Goal: Information Seeking & Learning: Find specific page/section

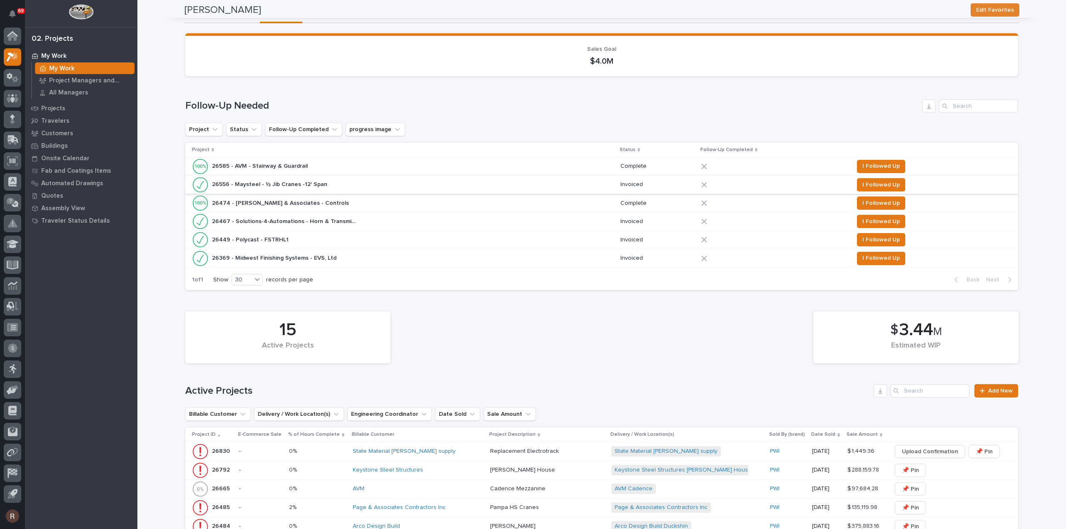
scroll to position [42, 0]
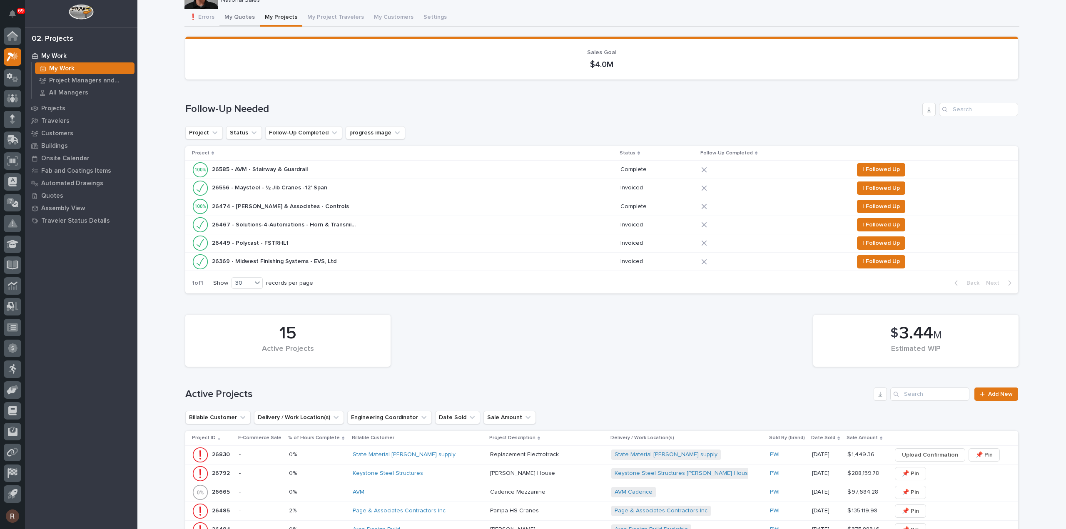
click at [238, 16] on button "My Quotes" at bounding box center [239, 17] width 40 height 17
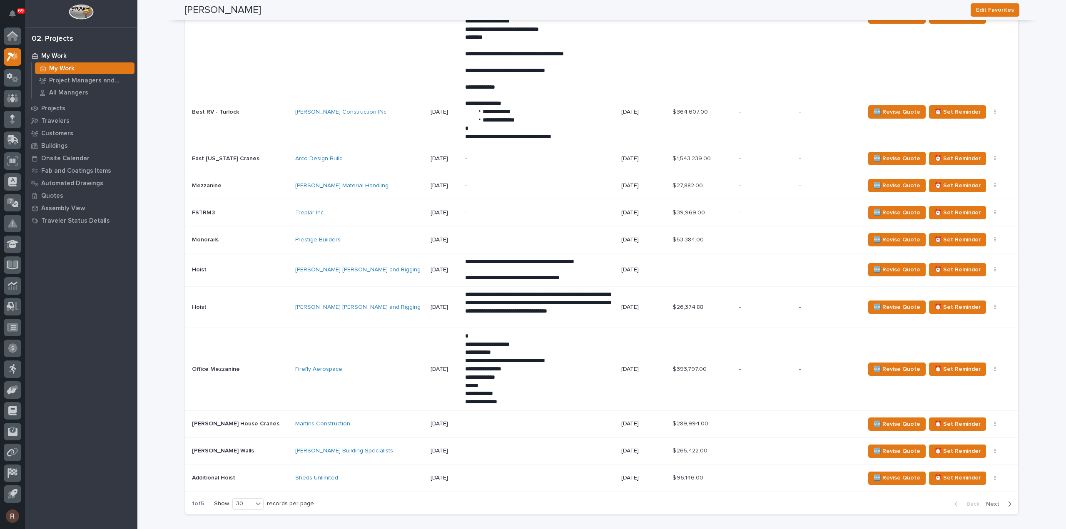
scroll to position [405, 0]
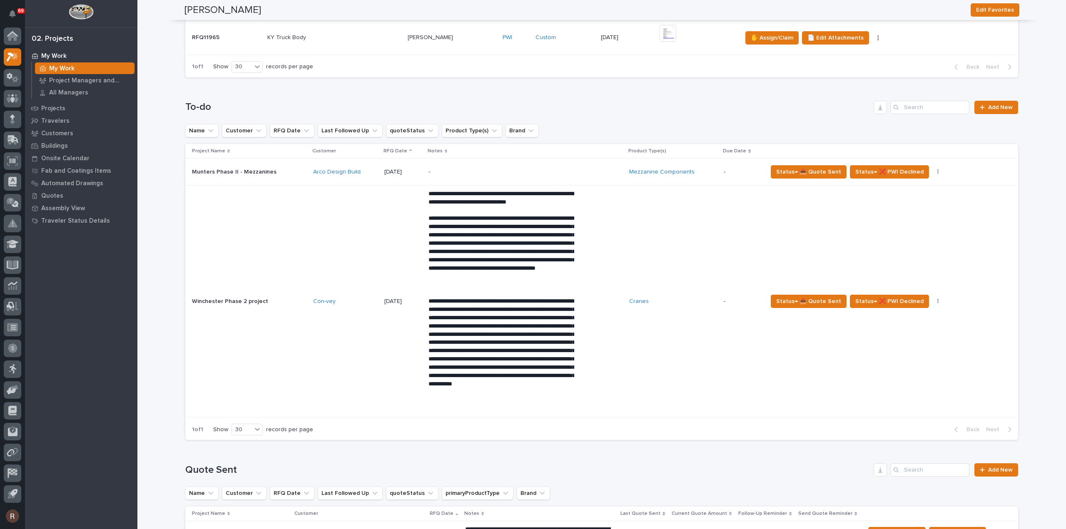
click at [389, 326] on td "[DATE]" at bounding box center [403, 302] width 44 height 232
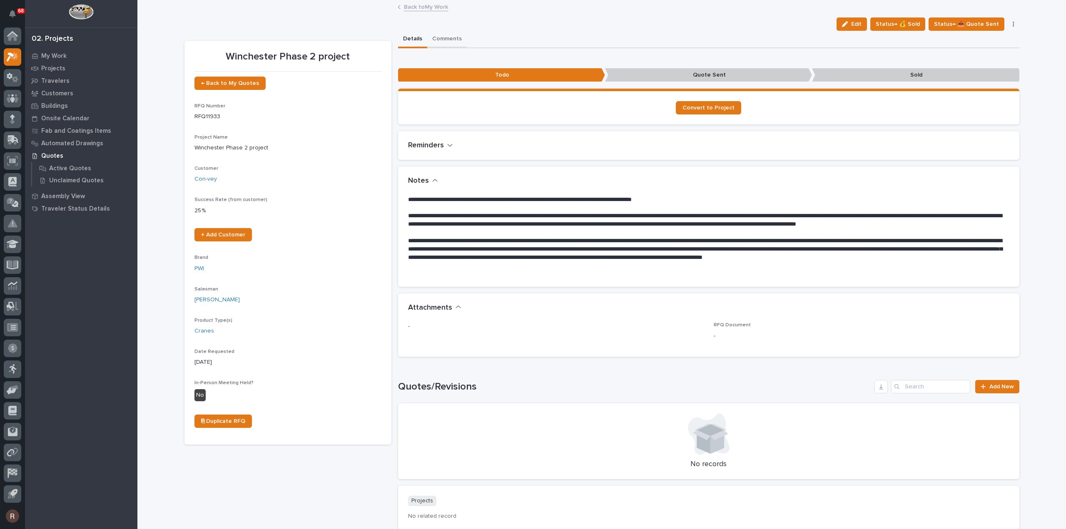
click at [432, 37] on button "Comments" at bounding box center [447, 39] width 40 height 17
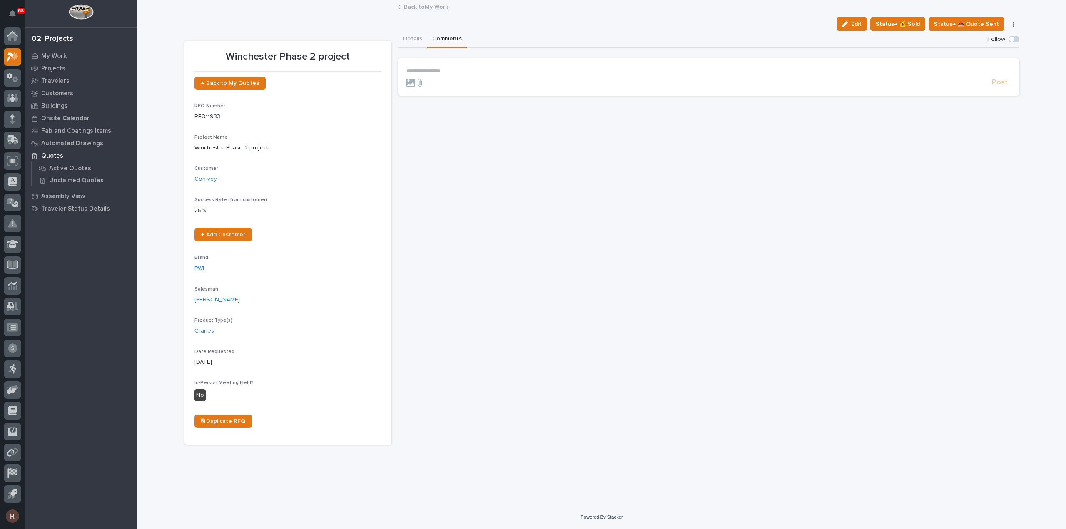
click at [431, 70] on p "**********" at bounding box center [708, 70] width 605 height 7
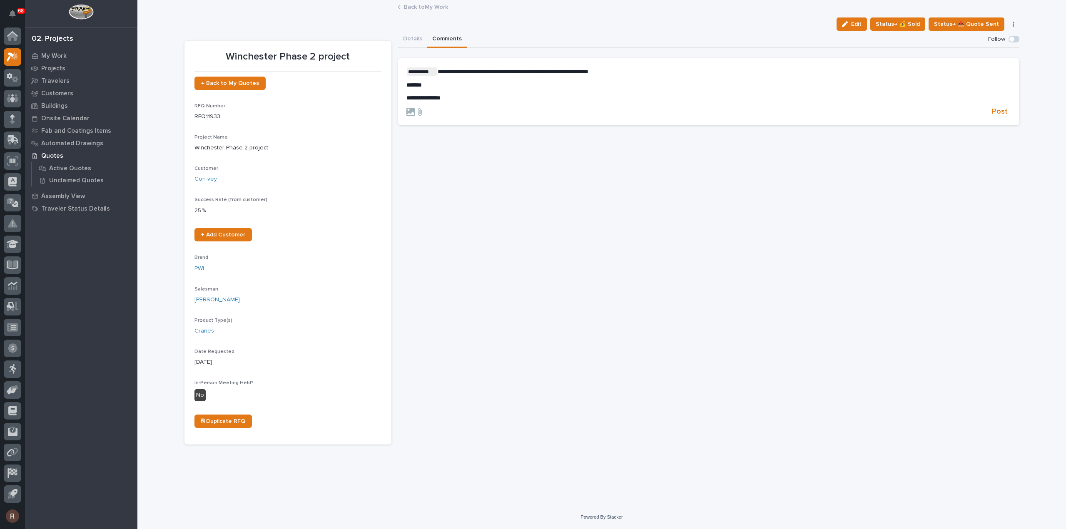
click at [640, 72] on p "**********" at bounding box center [708, 71] width 605 height 8
click at [699, 73] on p "**********" at bounding box center [708, 71] width 605 height 8
click at [425, 92] on div "**********" at bounding box center [708, 84] width 605 height 34
click at [466, 114] on form "**********" at bounding box center [708, 98] width 605 height 62
click at [453, 108] on p "**********" at bounding box center [708, 110] width 605 height 7
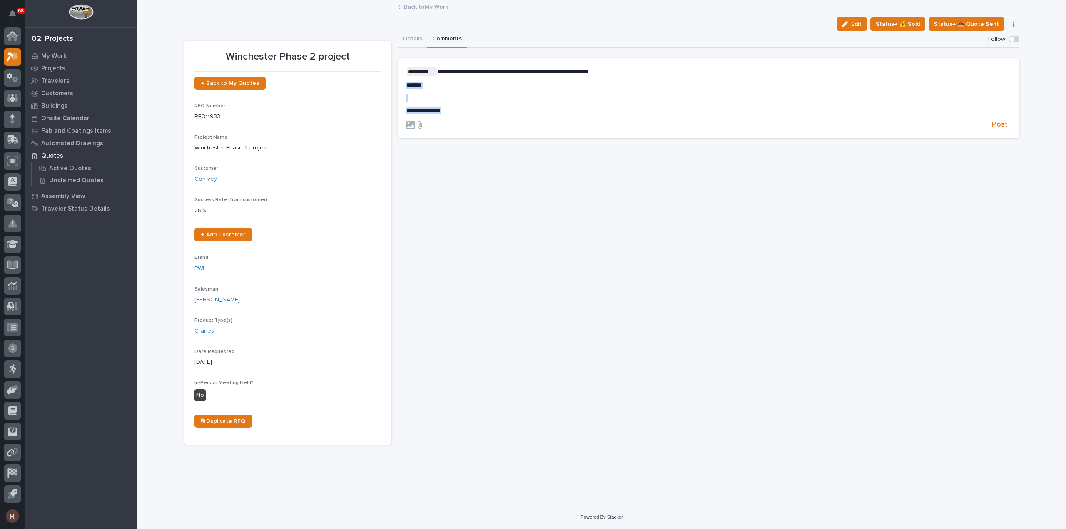
drag, startPoint x: 453, startPoint y: 108, endPoint x: 405, endPoint y: 79, distance: 56.6
click at [405, 79] on section "**********" at bounding box center [708, 98] width 621 height 80
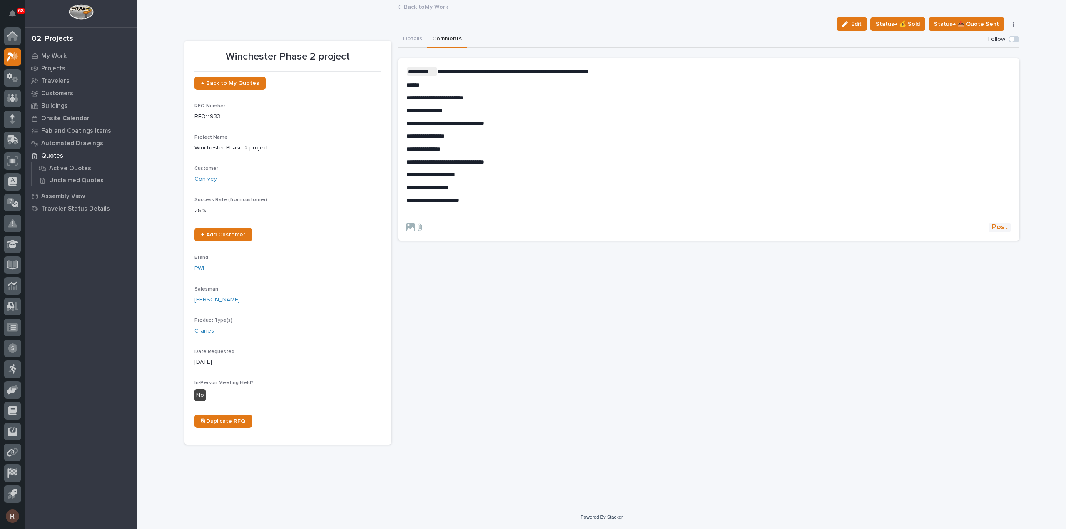
click at [1003, 226] on span "Post" at bounding box center [1000, 228] width 16 height 10
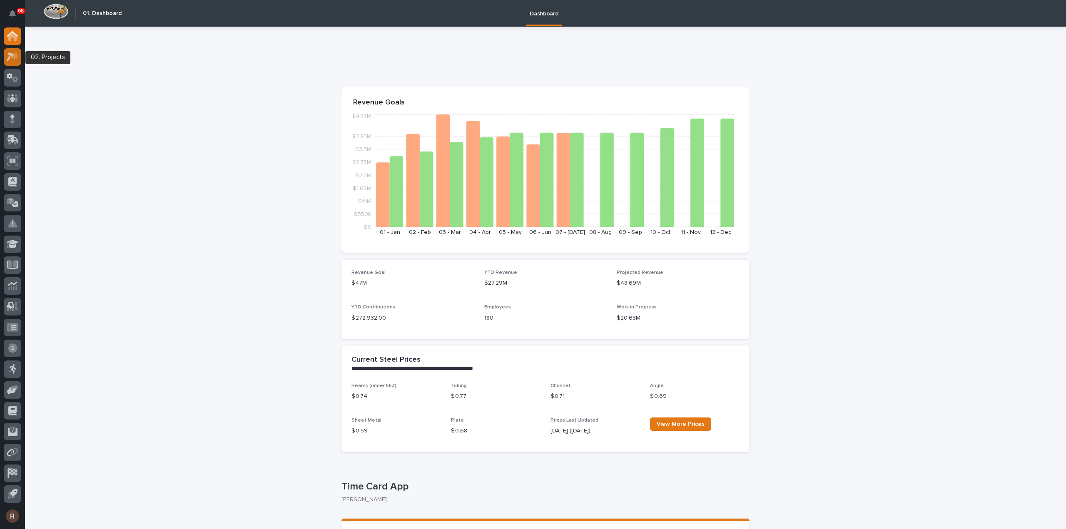
click at [11, 58] on icon at bounding box center [14, 56] width 7 height 8
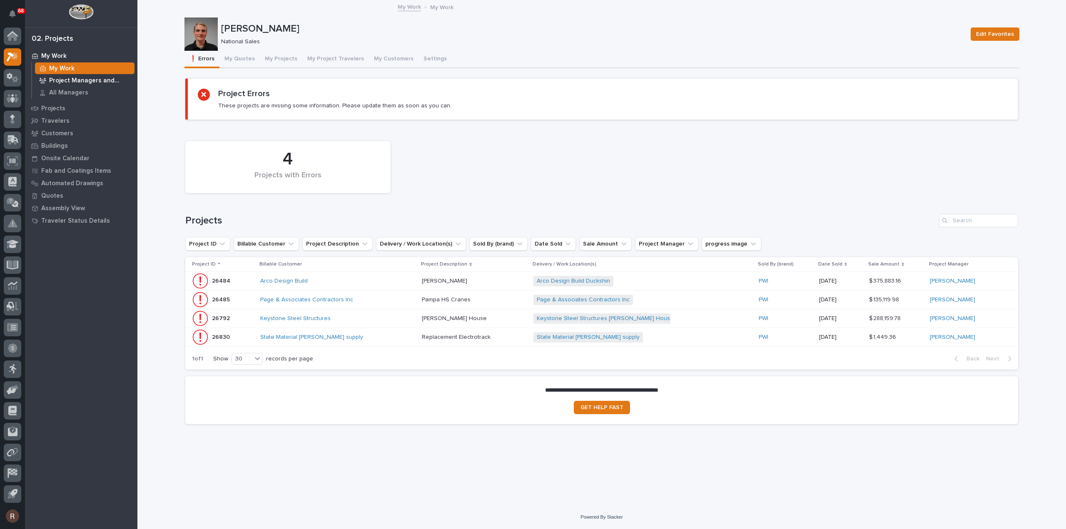
click at [81, 81] on p "Project Managers and Engineers" at bounding box center [90, 80] width 82 height 7
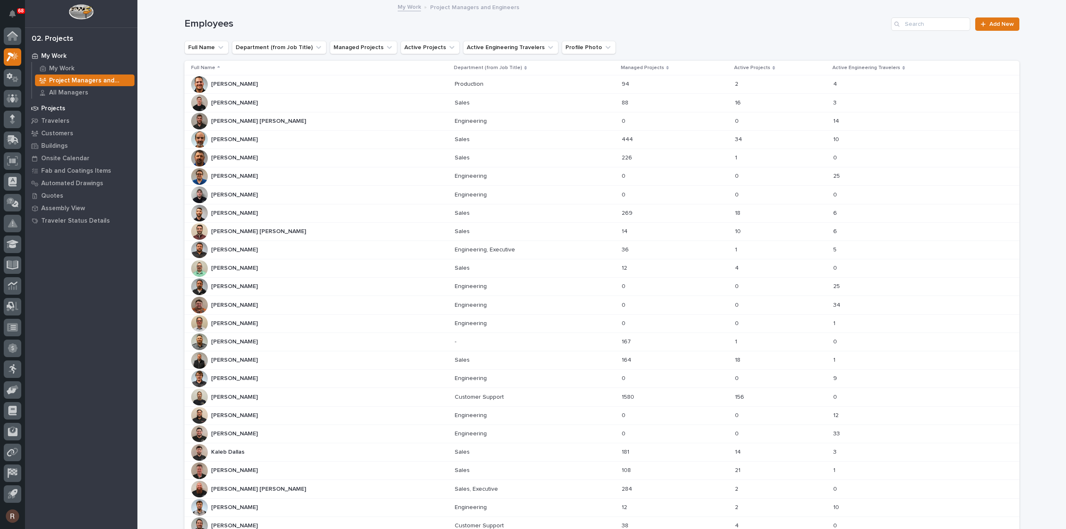
click at [63, 106] on p "Projects" at bounding box center [53, 108] width 24 height 7
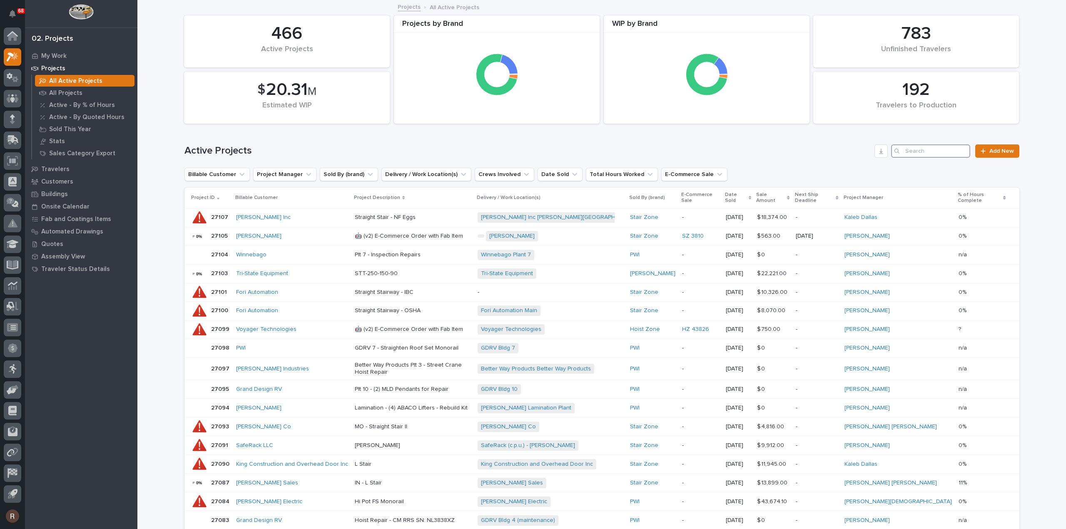
click at [919, 153] on input "Search" at bounding box center [930, 150] width 79 height 13
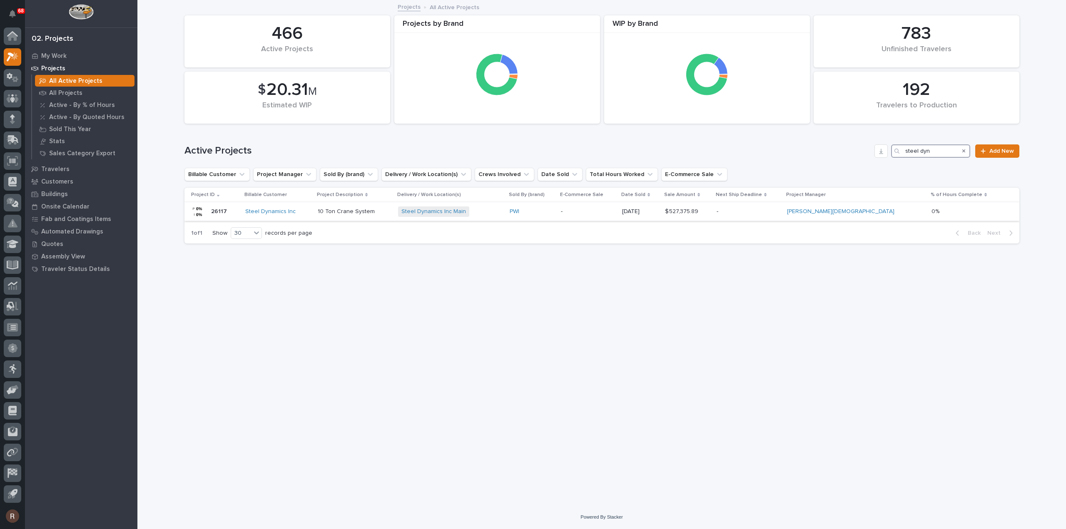
type input "steel dyn"
click at [311, 214] on div "Steel Dynamics Inc" at bounding box center [277, 211] width 65 height 7
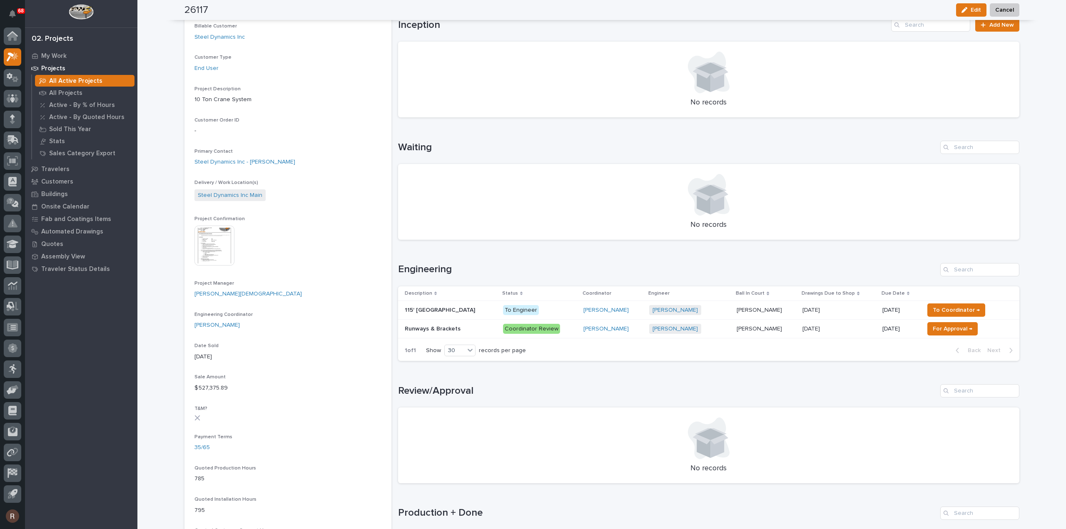
scroll to position [167, 0]
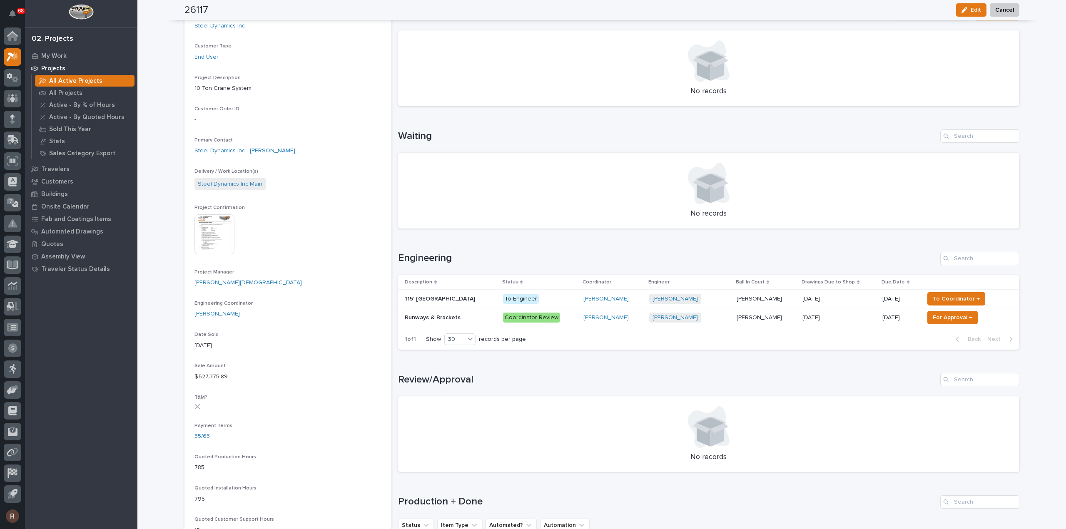
click at [207, 233] on img at bounding box center [214, 234] width 40 height 40
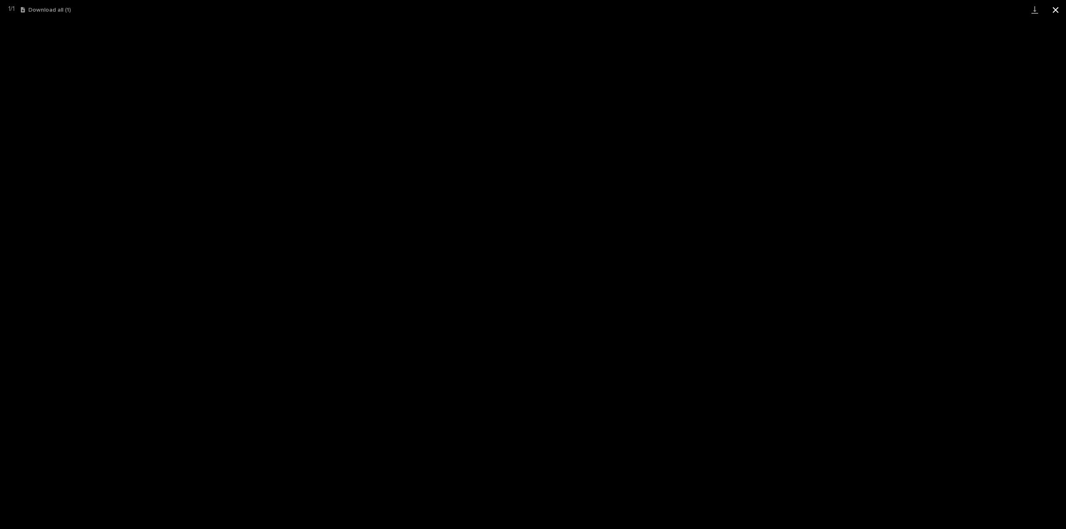
click at [1050, 11] on button "Close gallery" at bounding box center [1055, 10] width 21 height 20
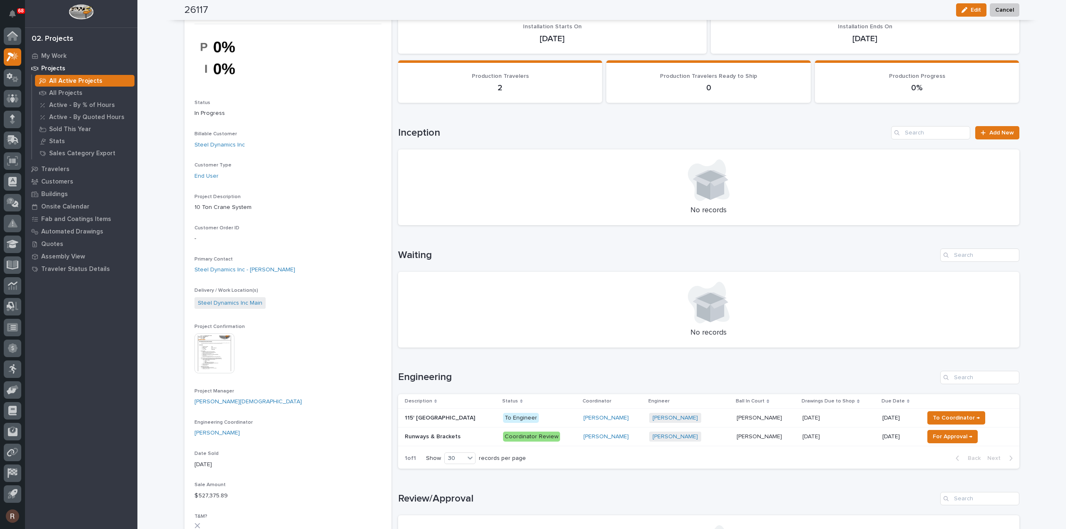
scroll to position [42, 0]
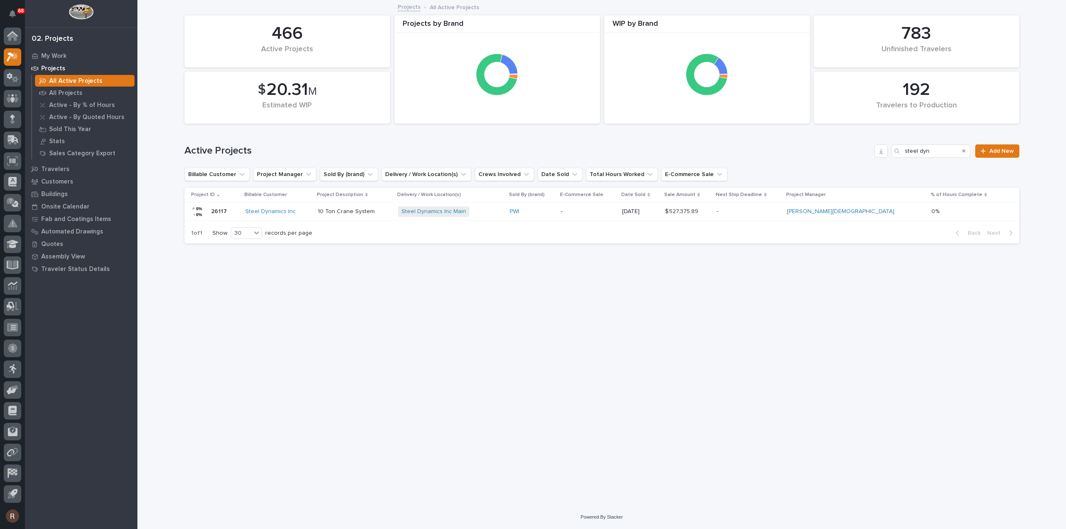
click at [964, 151] on icon "Search" at bounding box center [963, 150] width 3 height 3
click at [954, 152] on input "Search" at bounding box center [930, 150] width 79 height 13
type input "service steel"
click at [406, 209] on p "Cranes For New Building" at bounding box center [365, 211] width 82 height 7
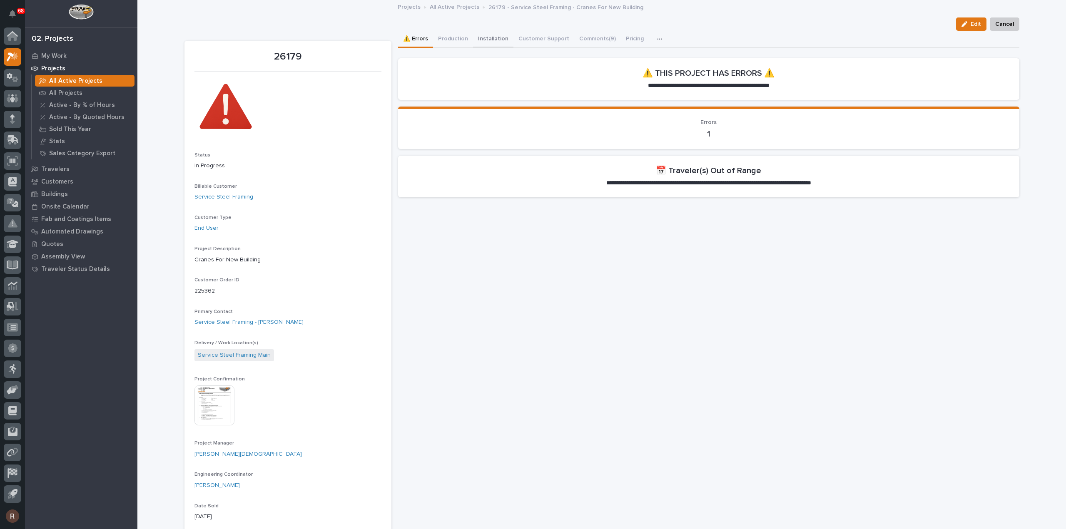
click at [495, 41] on button "Installation" at bounding box center [493, 39] width 40 height 17
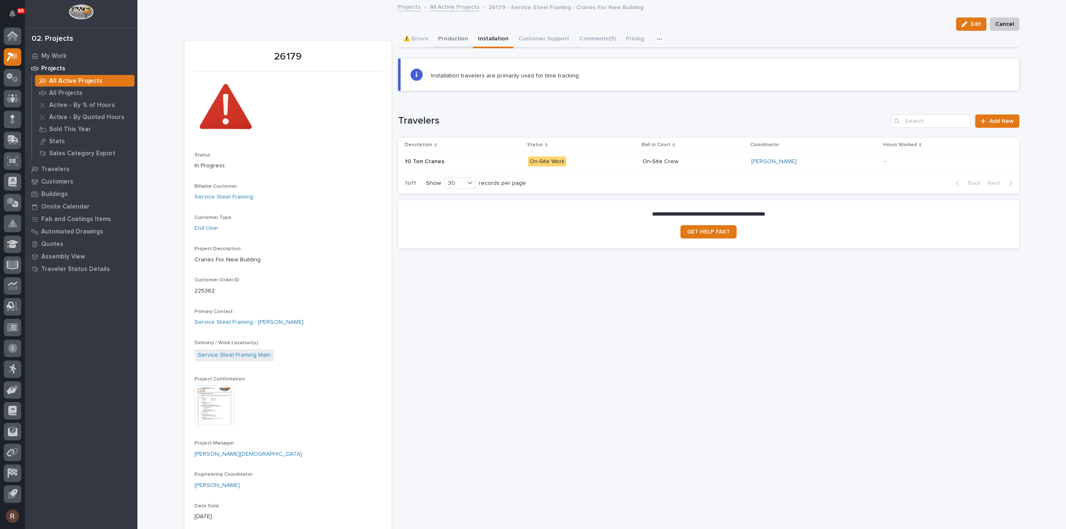
click at [453, 39] on button "Production" at bounding box center [453, 39] width 40 height 17
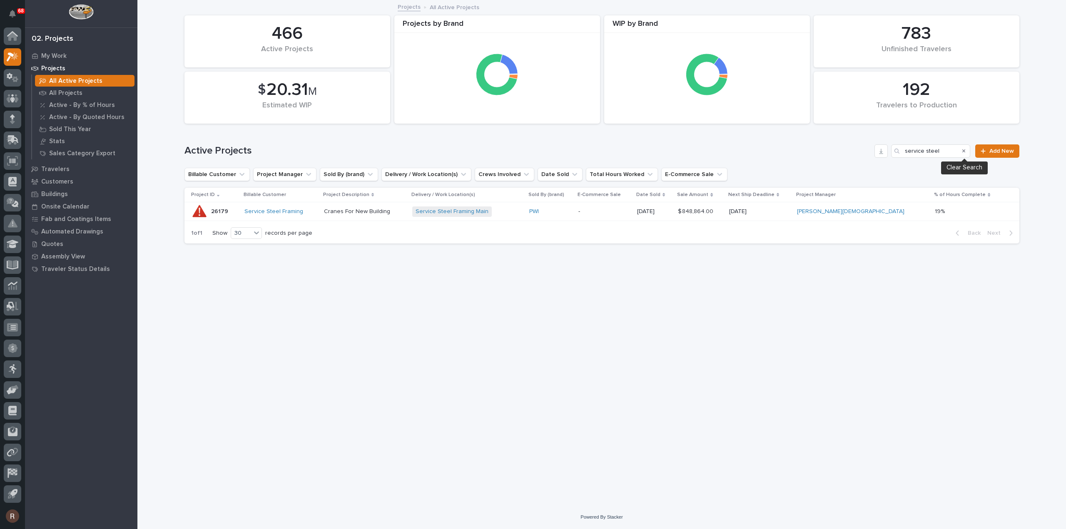
click at [963, 148] on button "Search" at bounding box center [963, 150] width 3 height 13
click at [907, 151] on input "Search" at bounding box center [930, 150] width 79 height 13
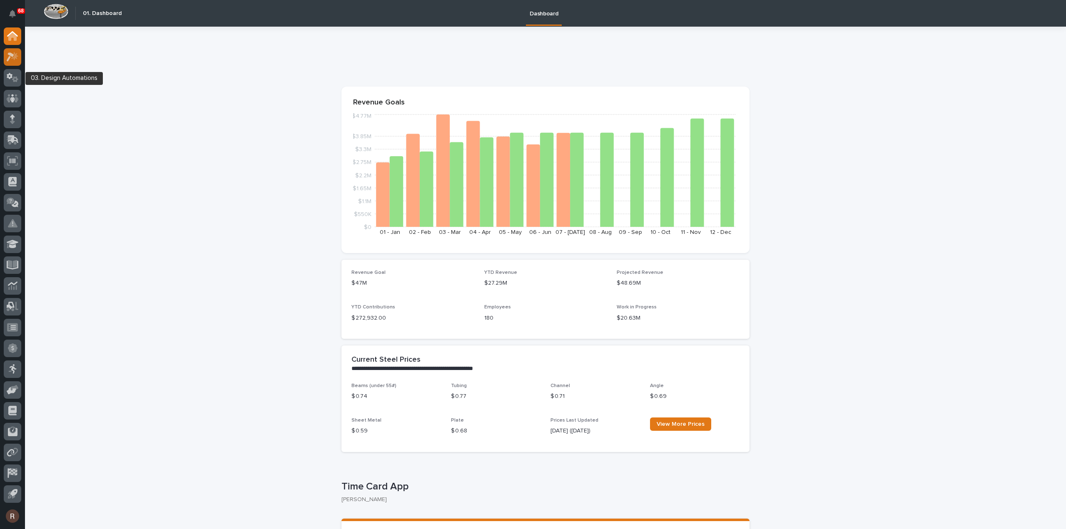
click at [13, 59] on icon at bounding box center [13, 57] width 12 height 10
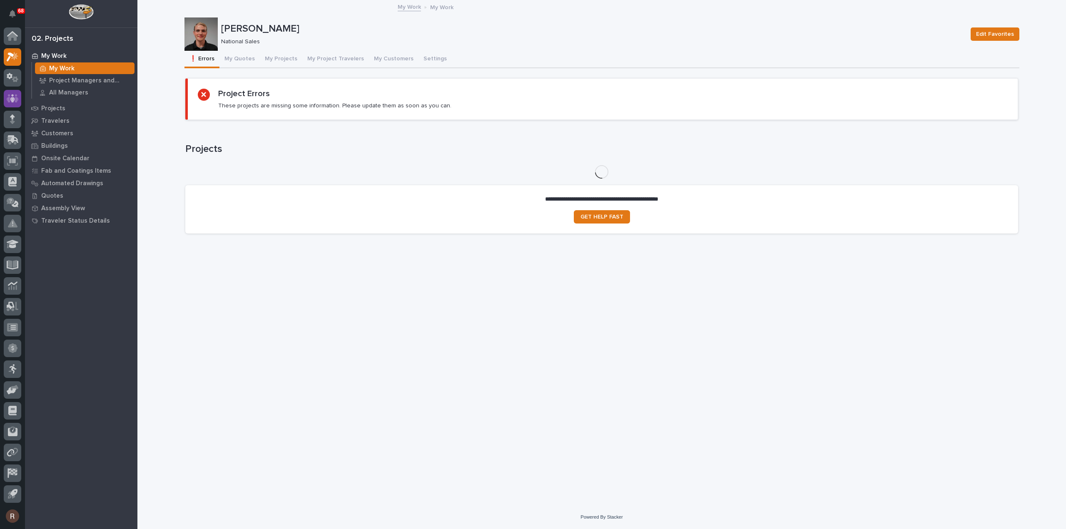
click at [12, 94] on icon at bounding box center [13, 99] width 12 height 10
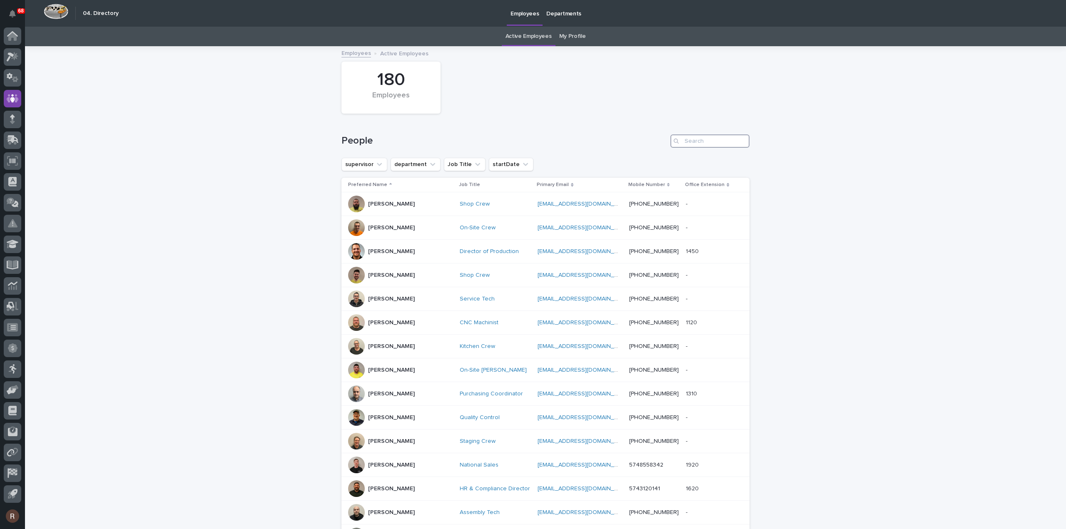
click at [698, 139] on input "Search" at bounding box center [709, 140] width 79 height 13
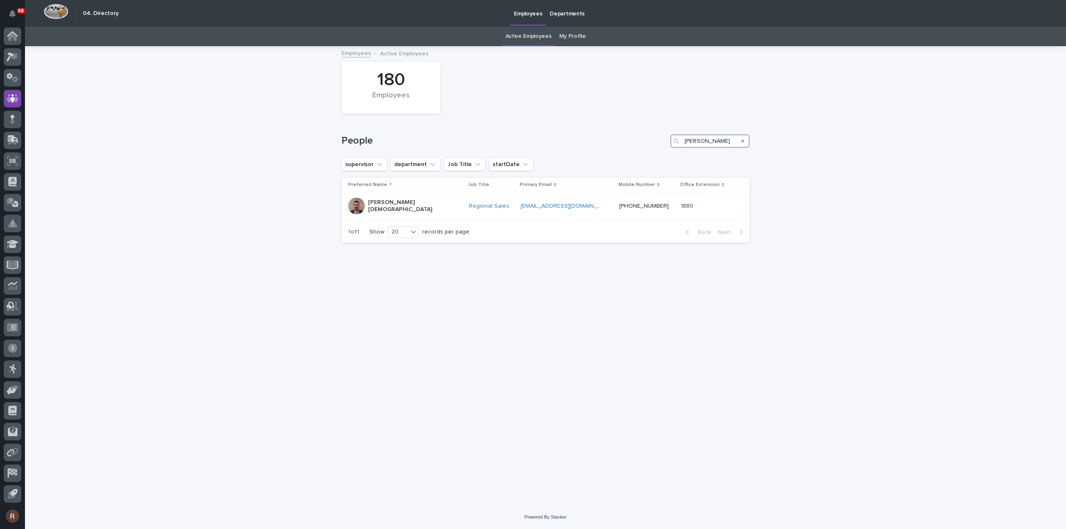
type input "zach"
